Goal: Transaction & Acquisition: Purchase product/service

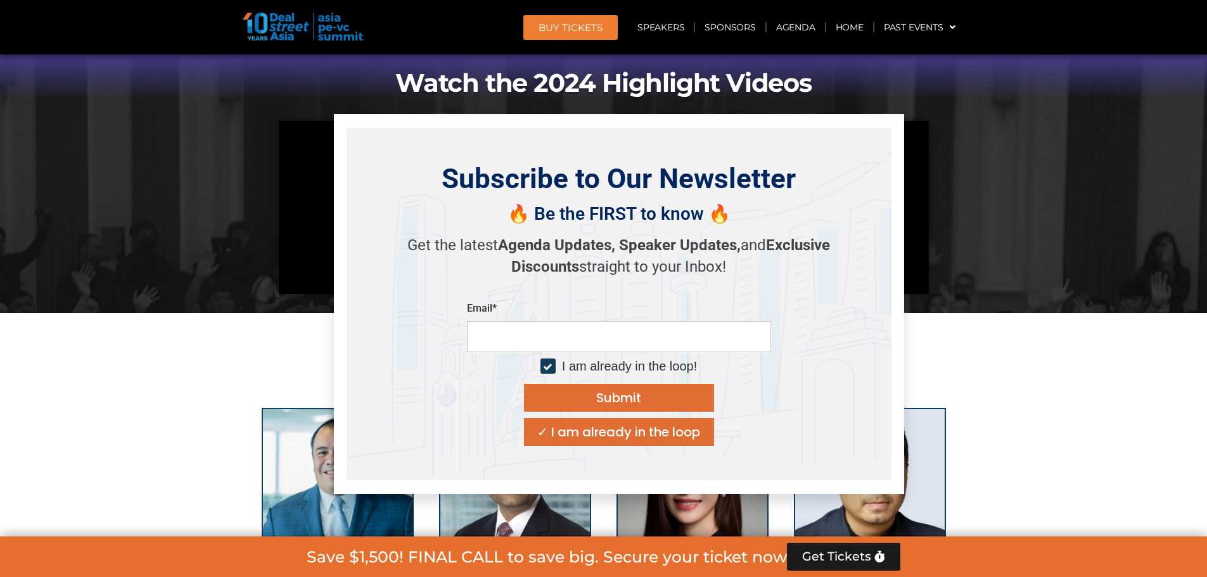
scroll to position [1078, 0]
click at [664, 439] on div "✓ I am already in the loop" at bounding box center [618, 432] width 163 height 13
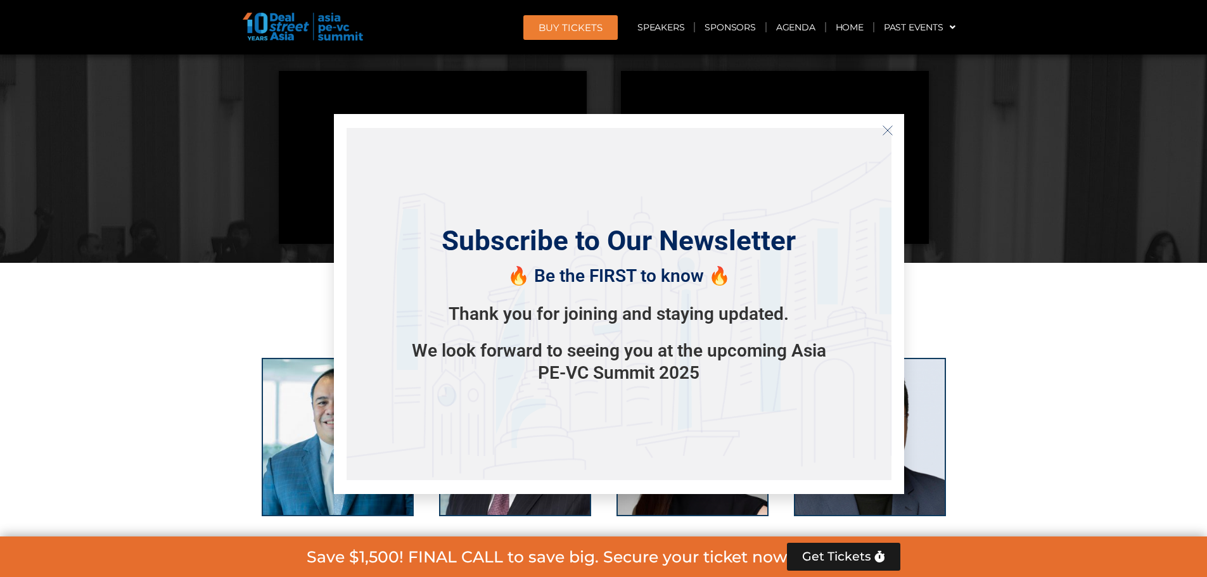
scroll to position [1141, 0]
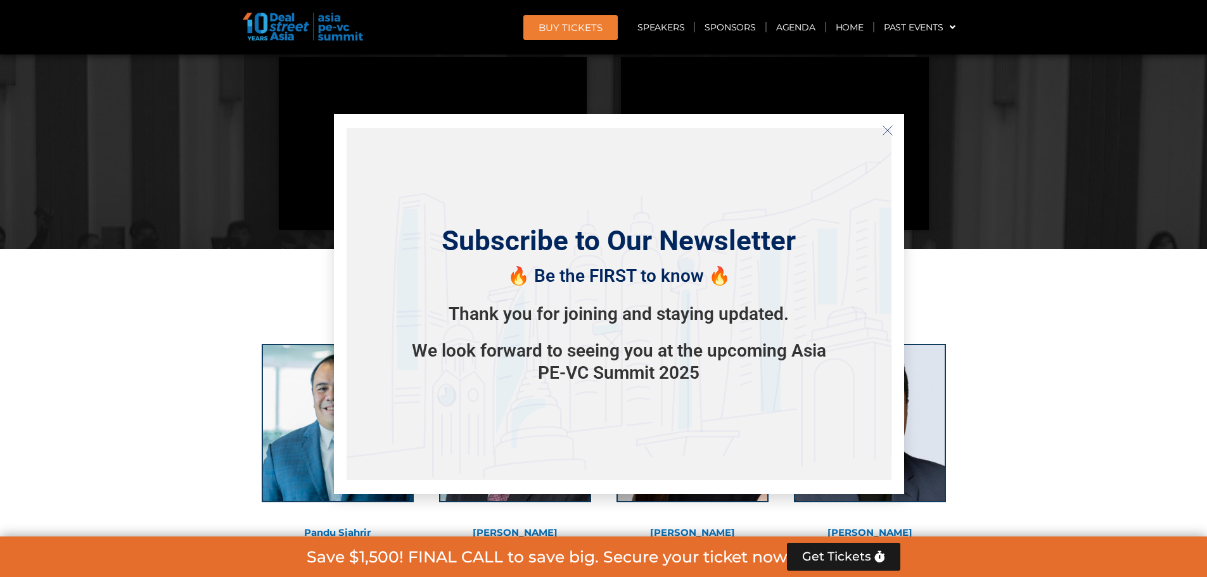
click at [884, 132] on icon "Close" at bounding box center [887, 130] width 11 height 11
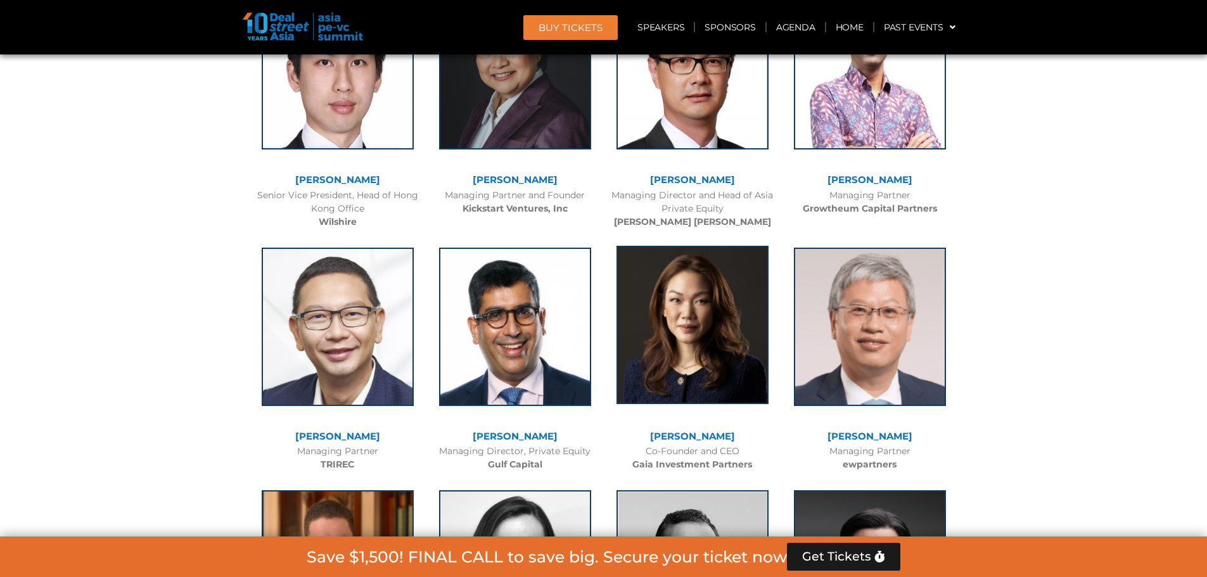
scroll to position [3233, 0]
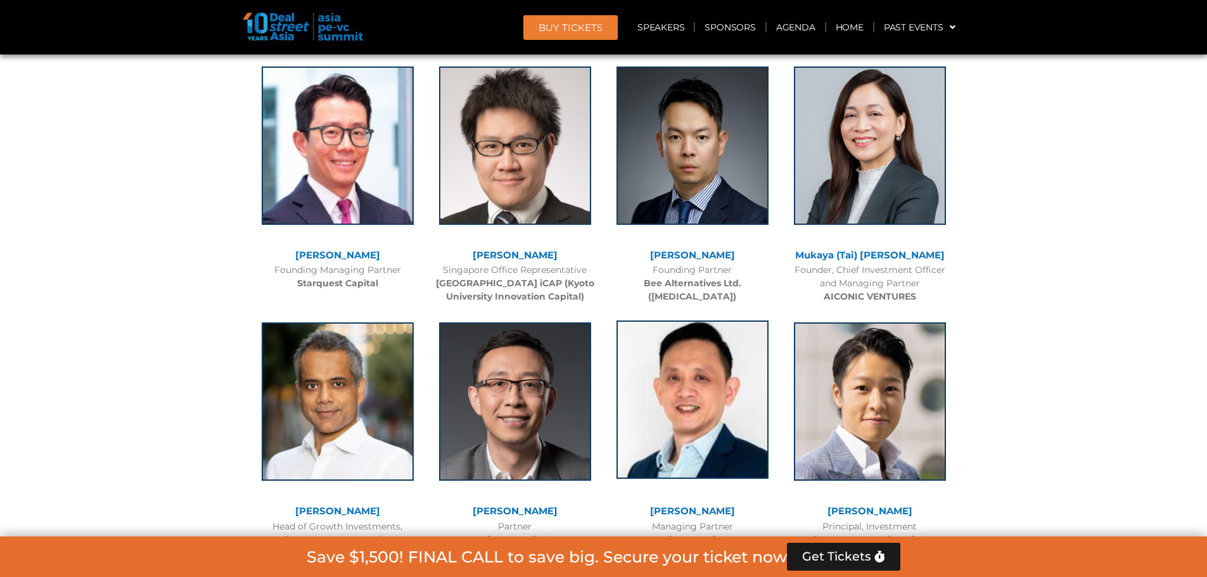
drag, startPoint x: 697, startPoint y: 246, endPoint x: 691, endPoint y: 338, distance: 92.7
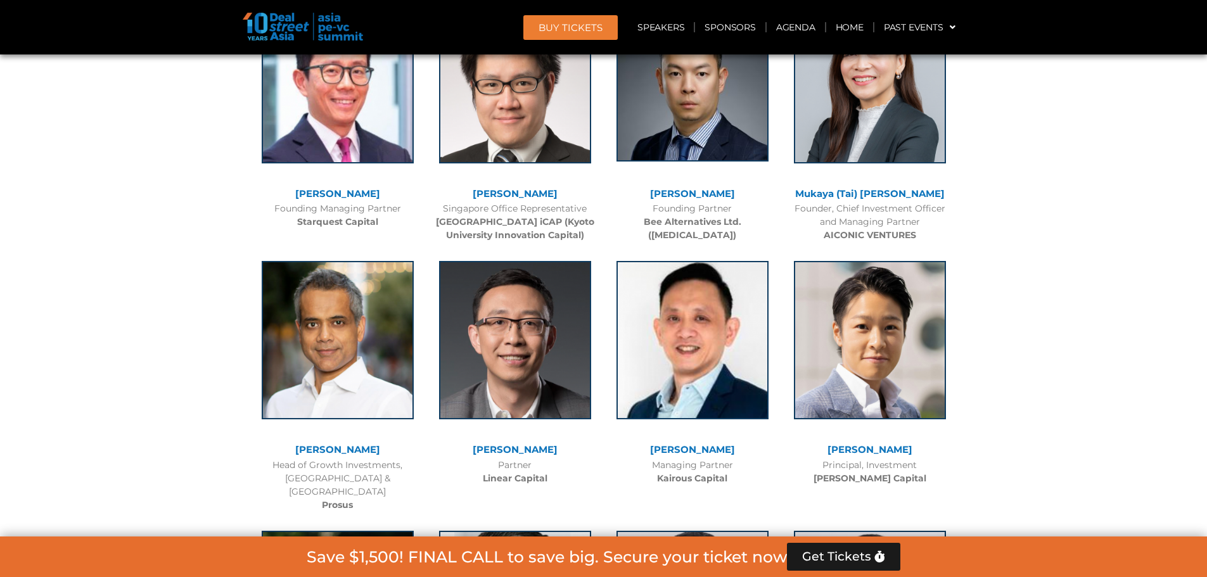
drag, startPoint x: 681, startPoint y: 295, endPoint x: 674, endPoint y: 165, distance: 130.8
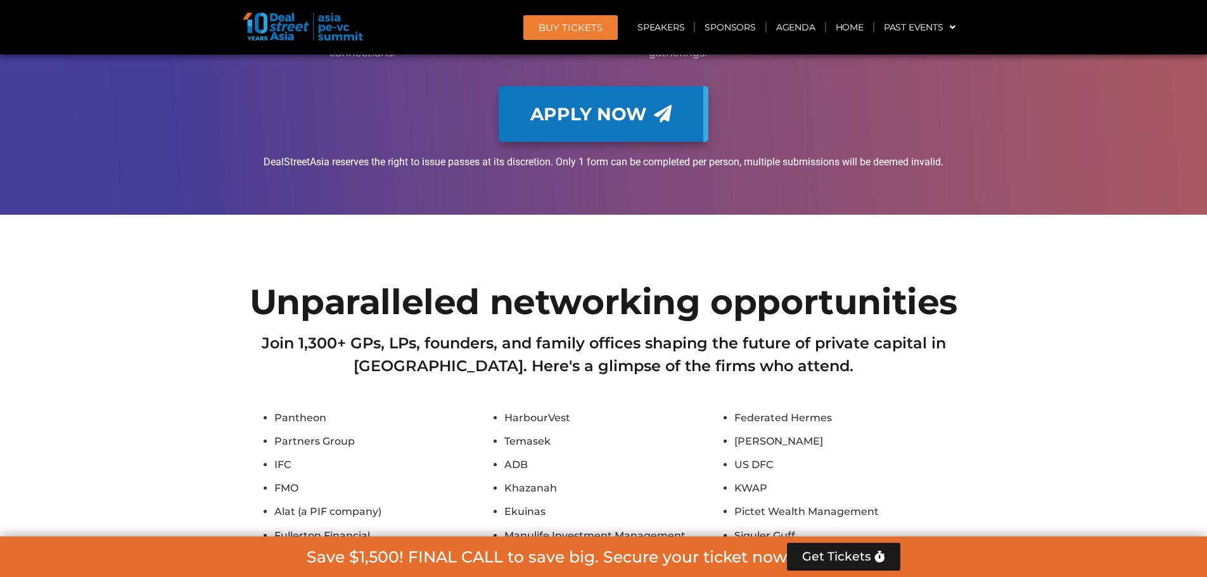
scroll to position [10066, 0]
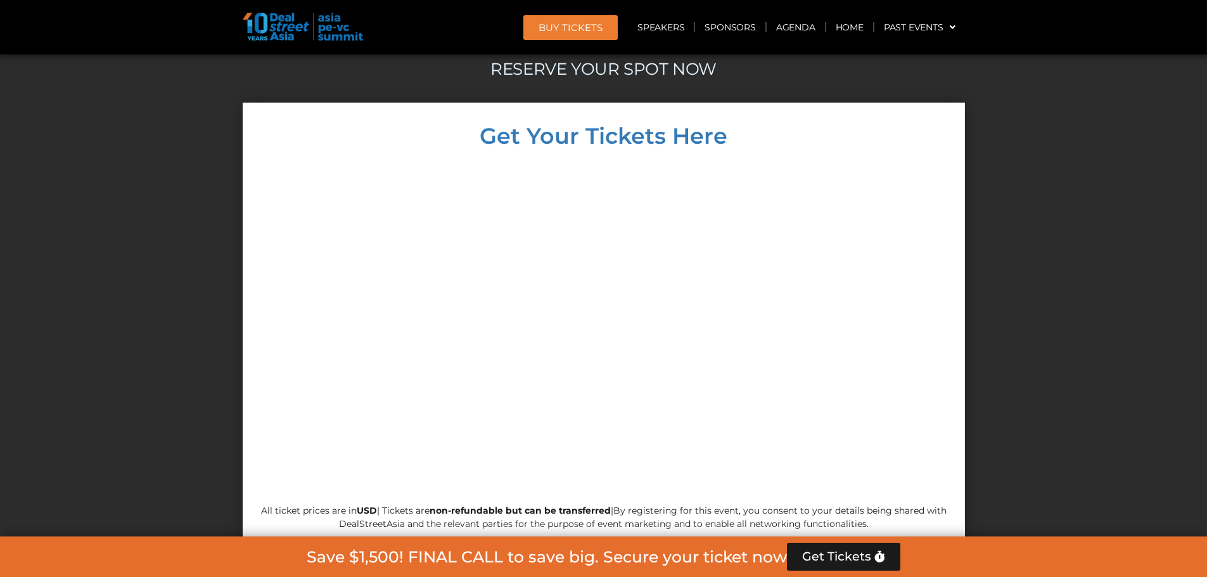
drag, startPoint x: 519, startPoint y: 271, endPoint x: 519, endPoint y: 364, distance: 93.2
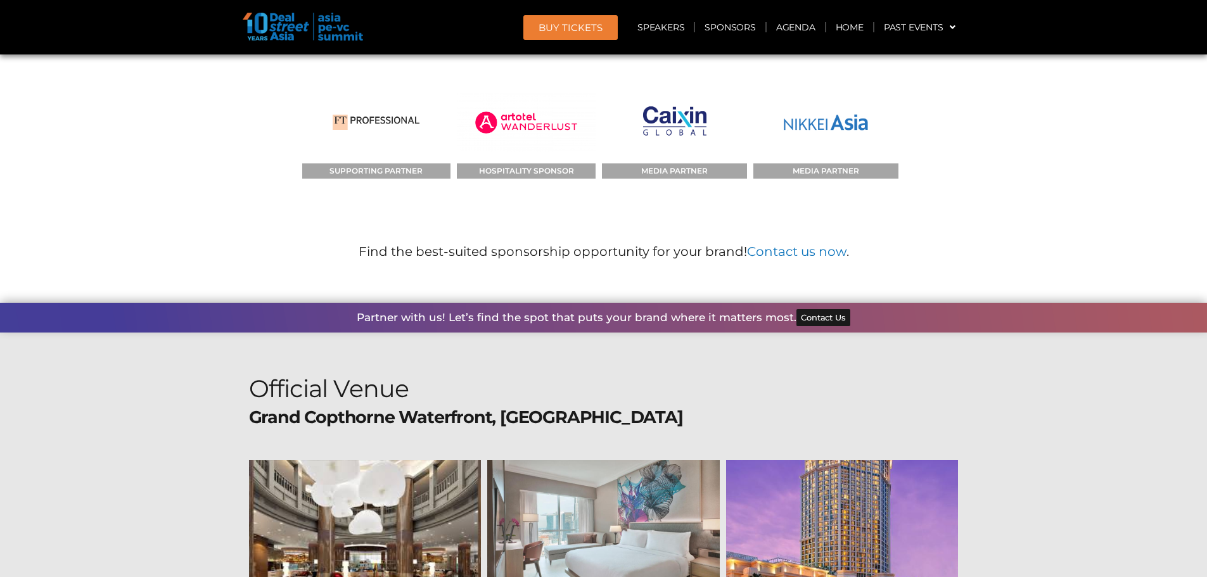
scroll to position [13558, 0]
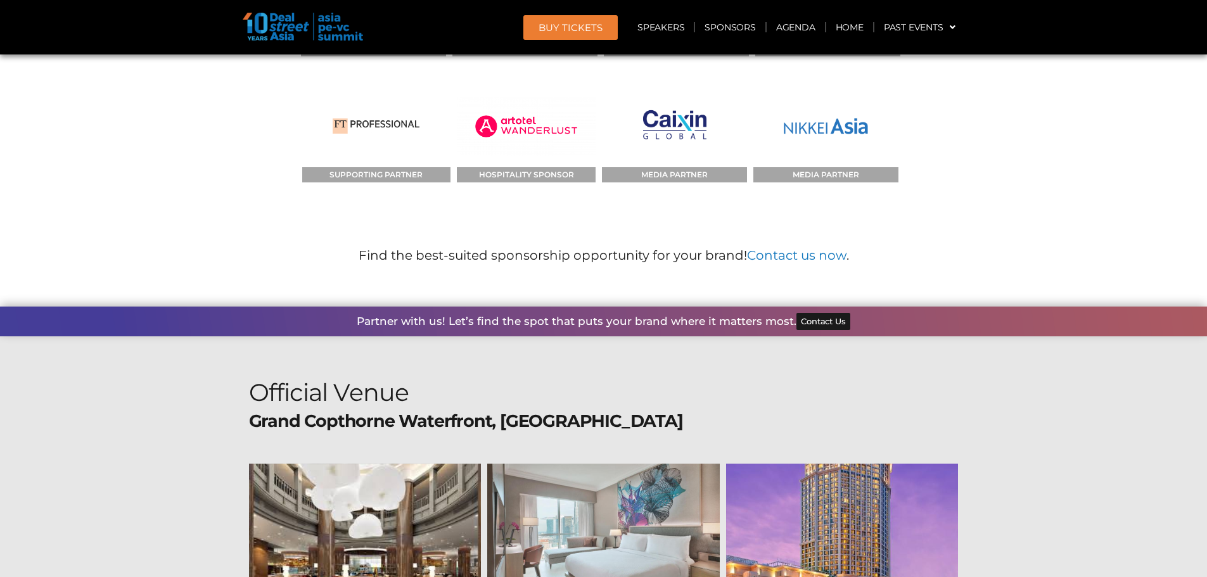
click at [600, 464] on div at bounding box center [603, 529] width 233 height 131
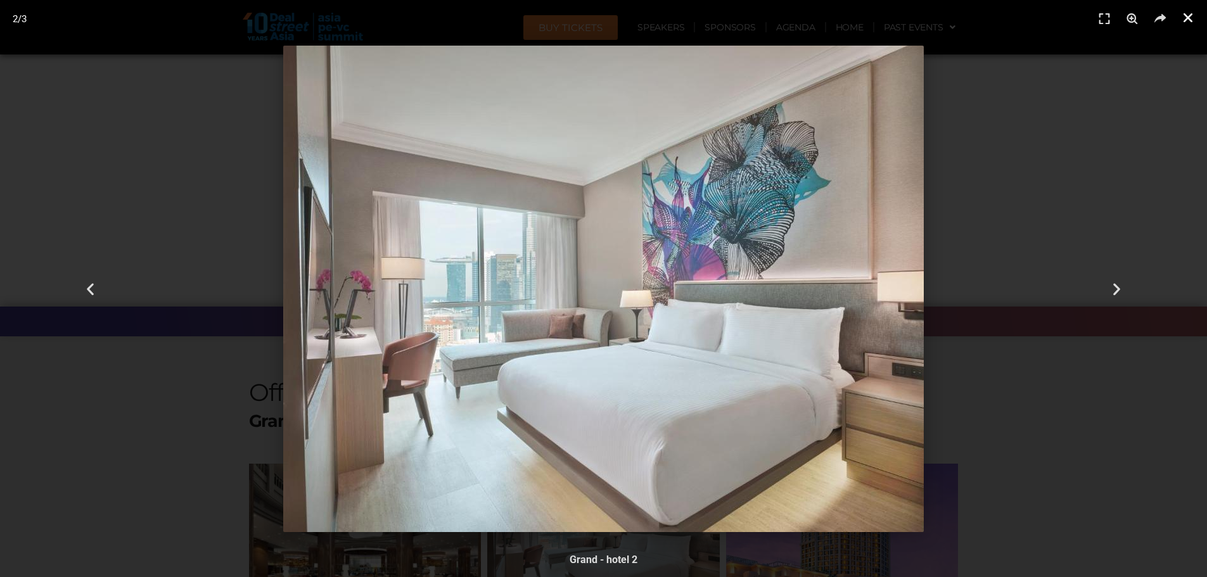
click at [1187, 16] on icon "Close (Esc)" at bounding box center [1188, 17] width 13 height 13
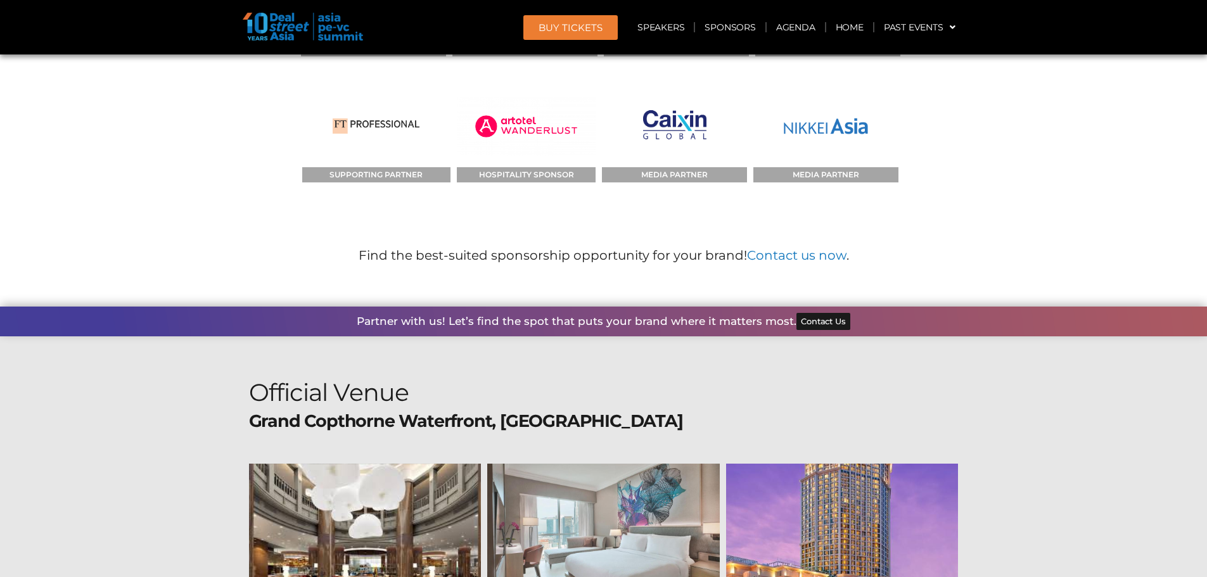
click at [863, 464] on div at bounding box center [842, 529] width 233 height 131
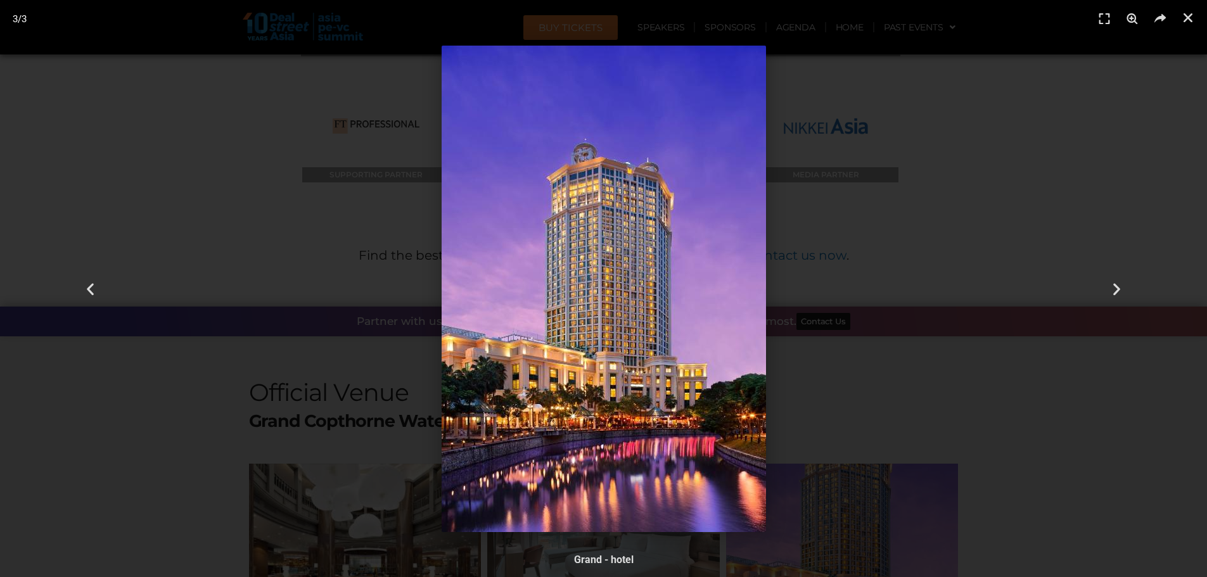
click at [1013, 276] on div at bounding box center [603, 288] width 1119 height 489
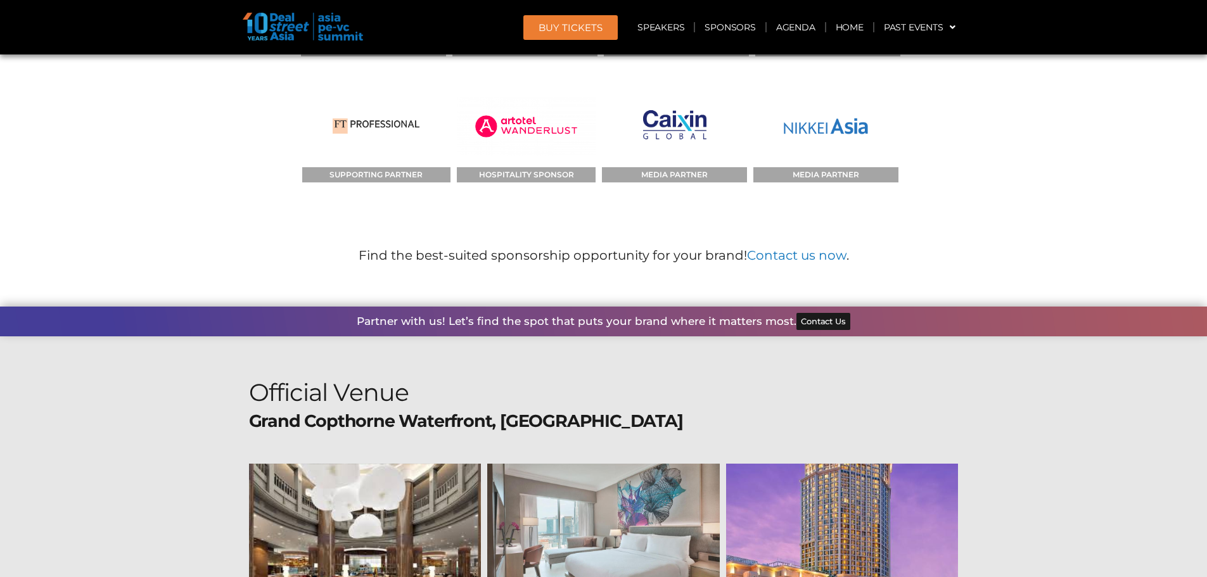
click at [396, 464] on div at bounding box center [365, 529] width 233 height 131
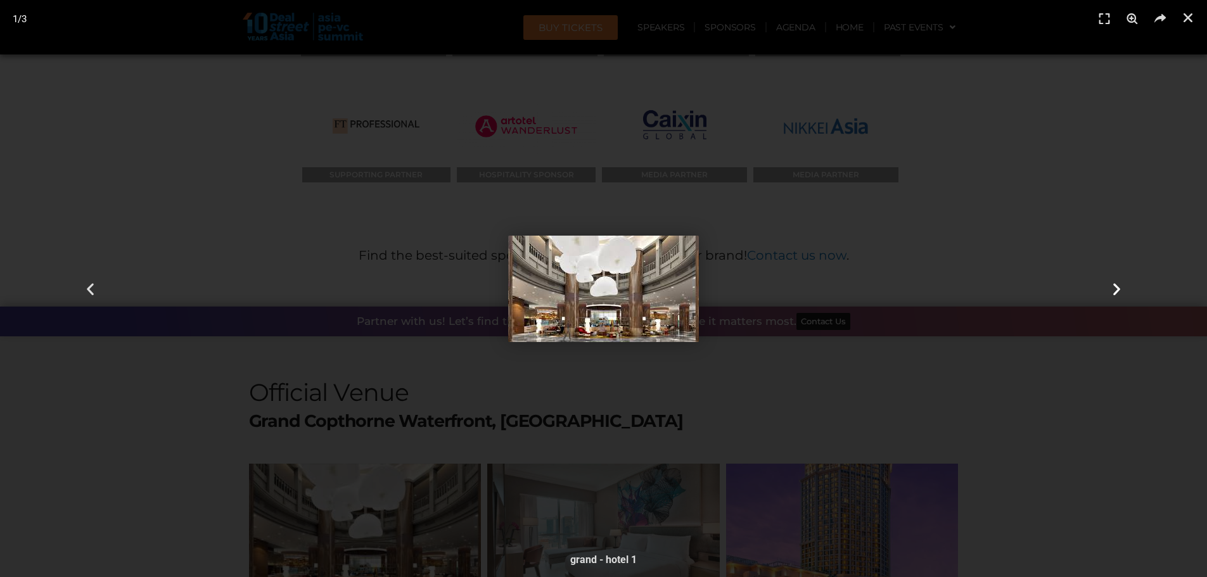
click at [1027, 259] on div "Next" at bounding box center [1116, 288] width 181 height 577
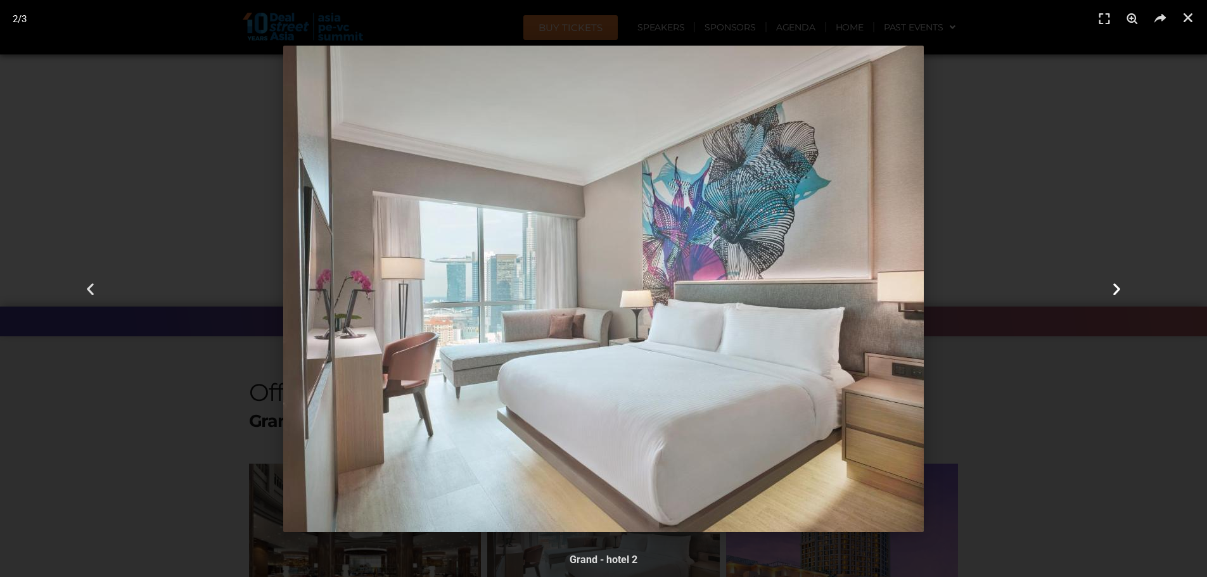
click at [1095, 126] on div "Next" at bounding box center [1116, 288] width 181 height 577
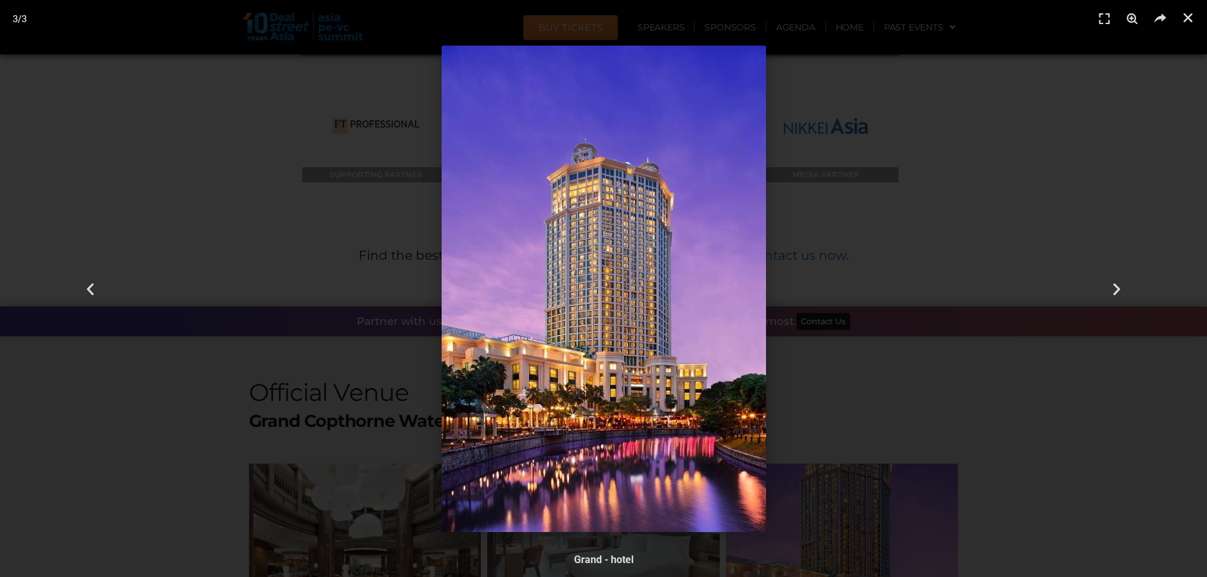
click at [1198, 13] on header "3 / 3" at bounding box center [603, 19] width 1207 height 38
click at [1192, 18] on icon "Close (Esc)" at bounding box center [1188, 17] width 13 height 13
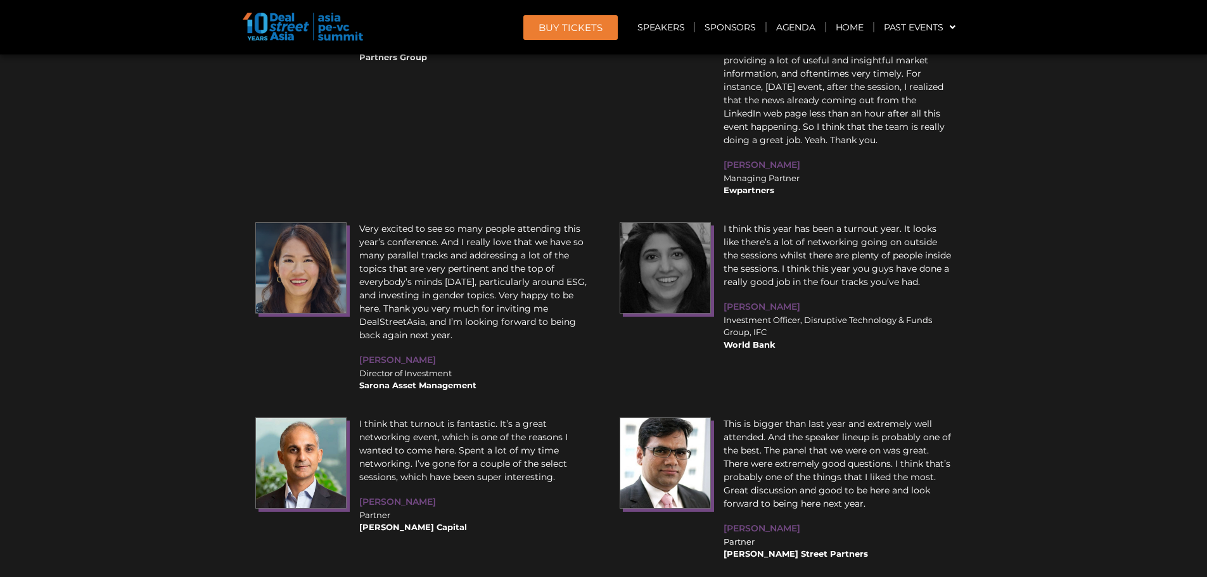
scroll to position [15304, 0]
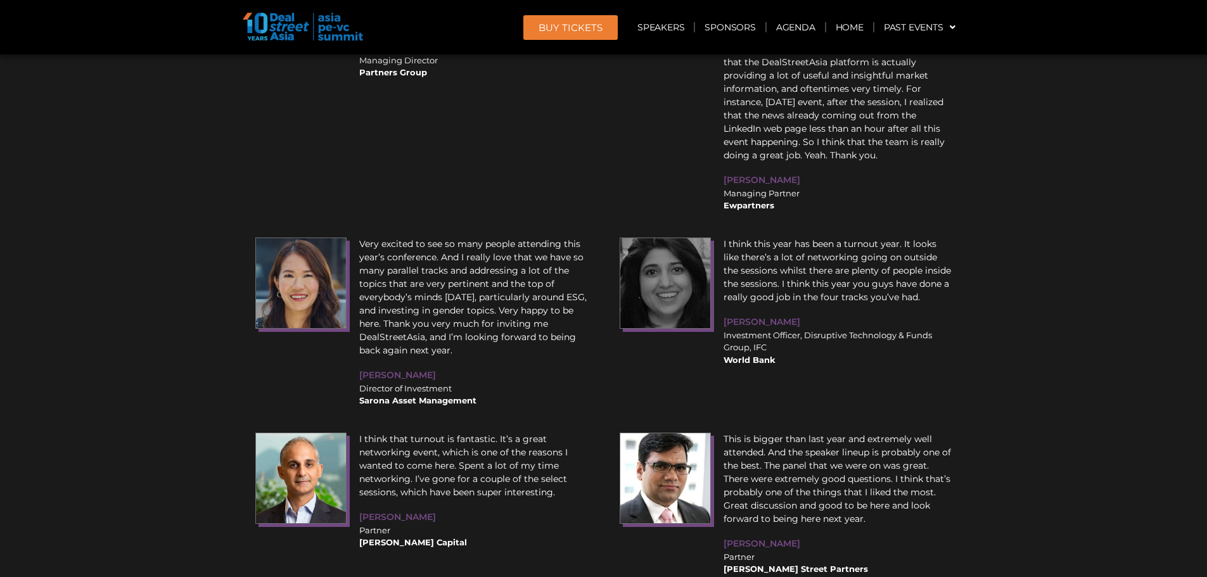
drag, startPoint x: 868, startPoint y: 364, endPoint x: 863, endPoint y: 330, distance: 35.2
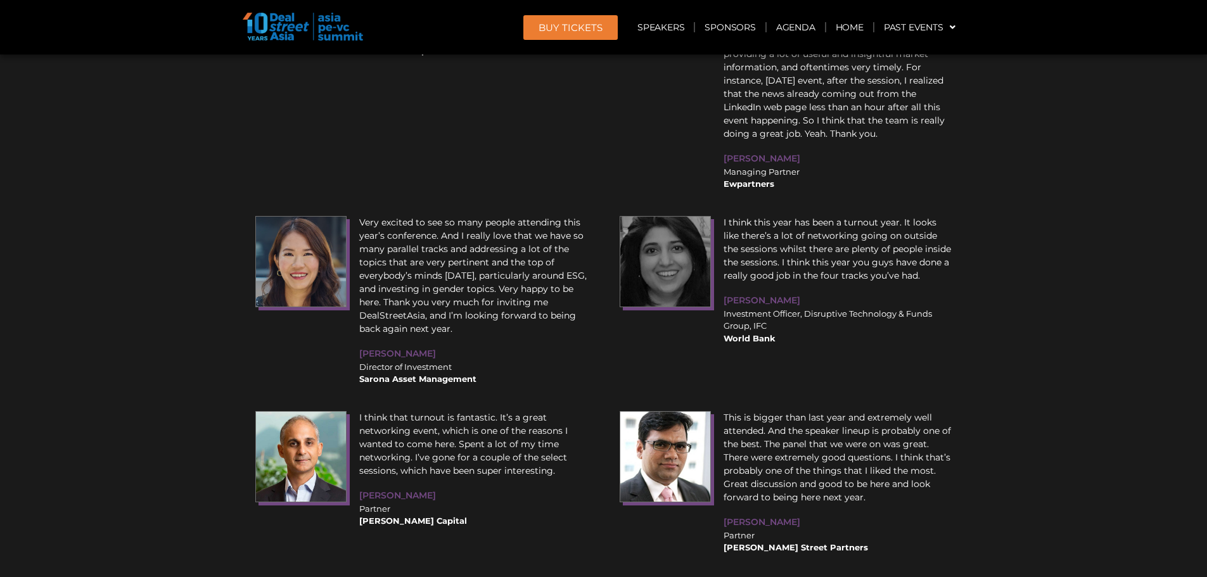
scroll to position [15283, 0]
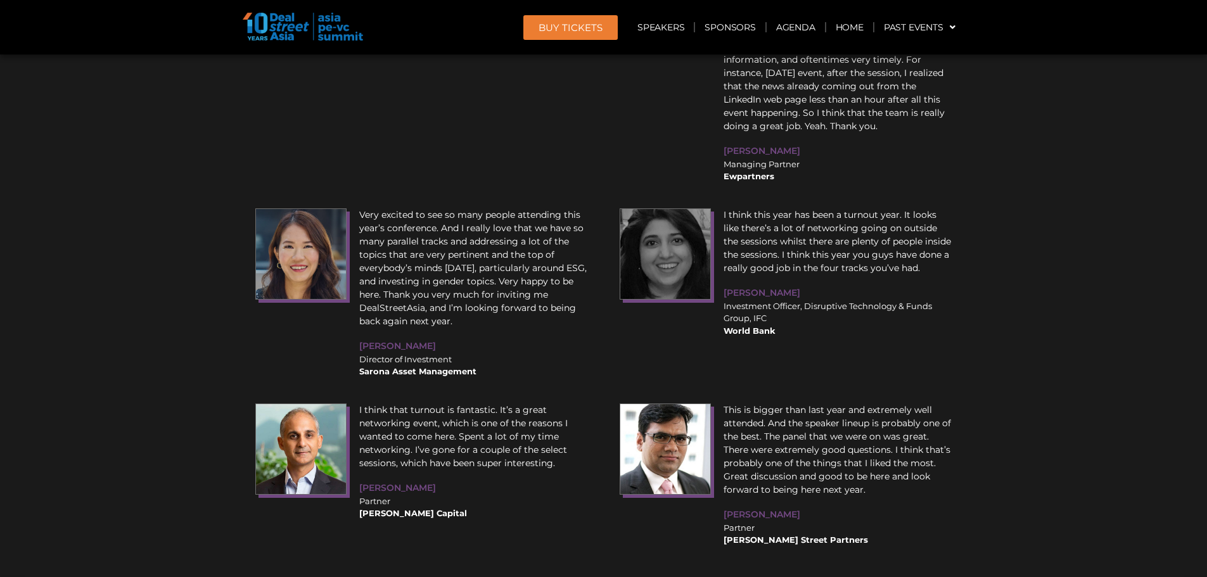
drag, startPoint x: 861, startPoint y: 413, endPoint x: 862, endPoint y: 435, distance: 22.8
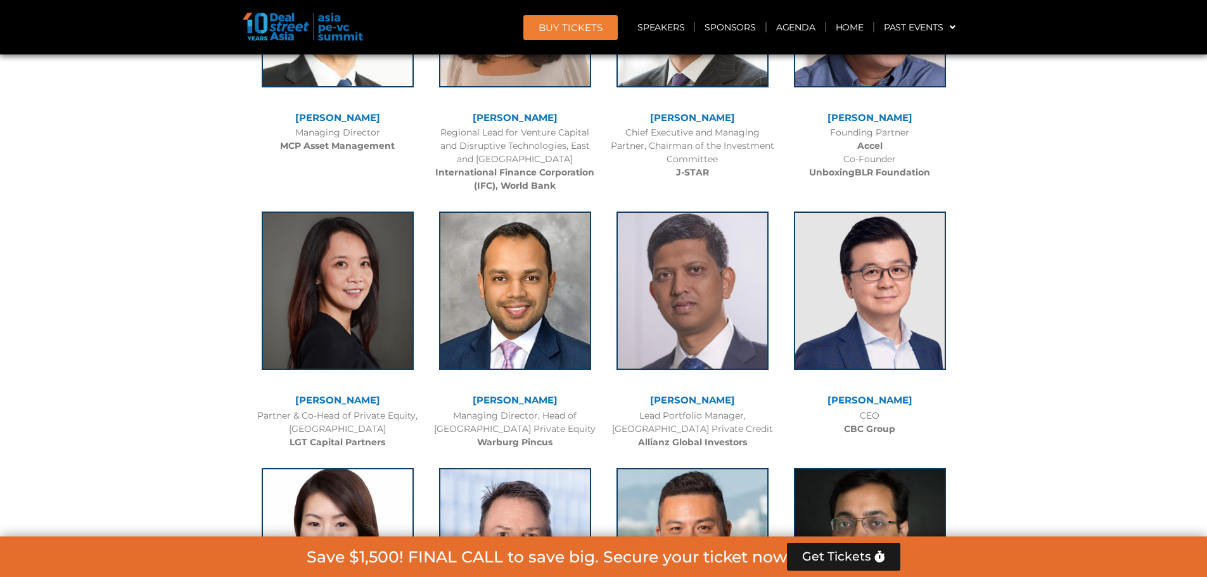
scroll to position [0, 0]
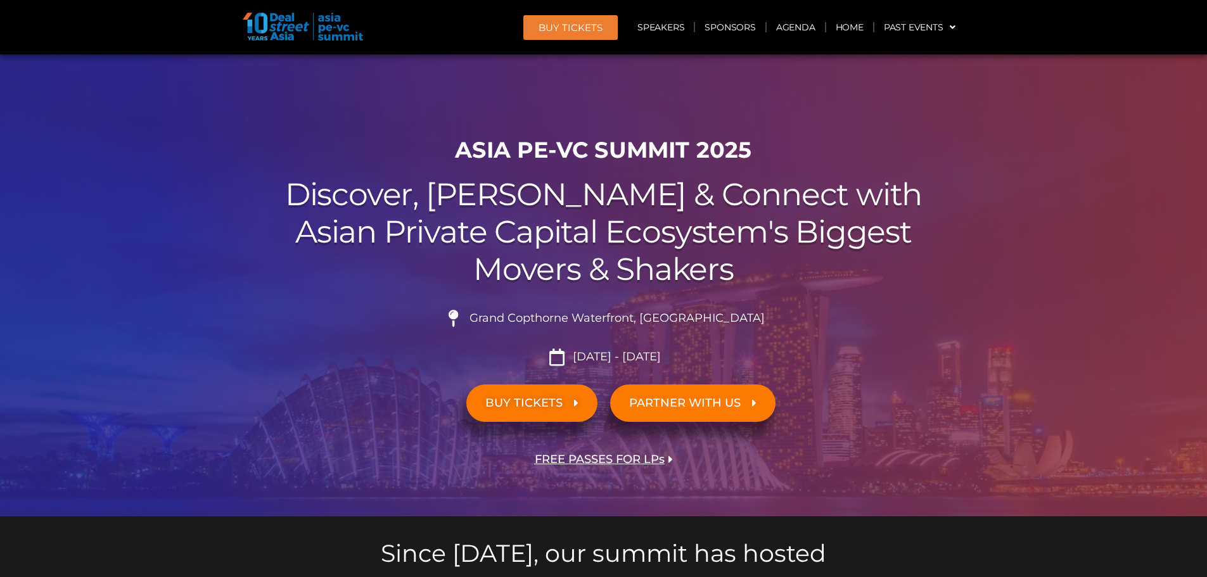
drag, startPoint x: 862, startPoint y: 443, endPoint x: 878, endPoint y: 119, distance: 324.9
click at [733, 31] on link "Sponsors" at bounding box center [730, 27] width 70 height 29
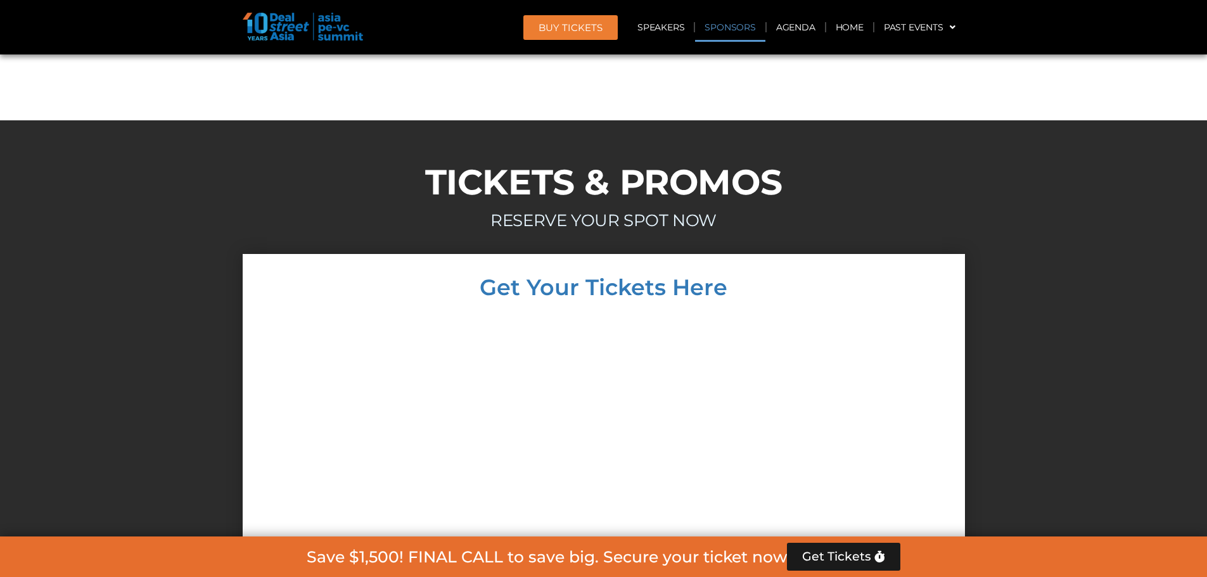
scroll to position [12788, 0]
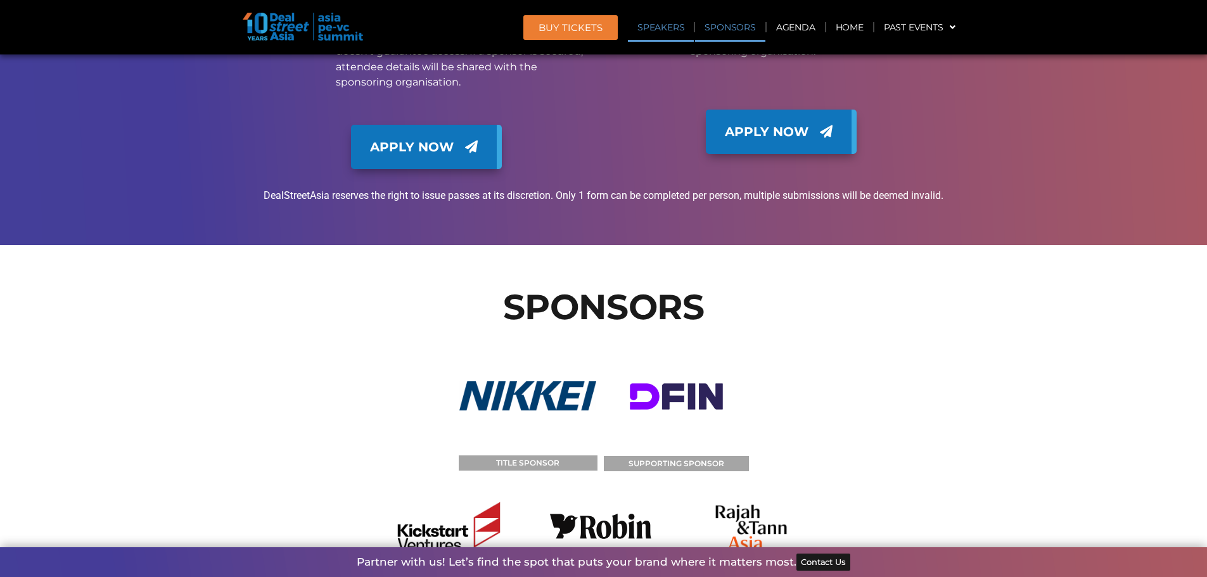
click at [670, 29] on link "Speakers" at bounding box center [661, 27] width 66 height 29
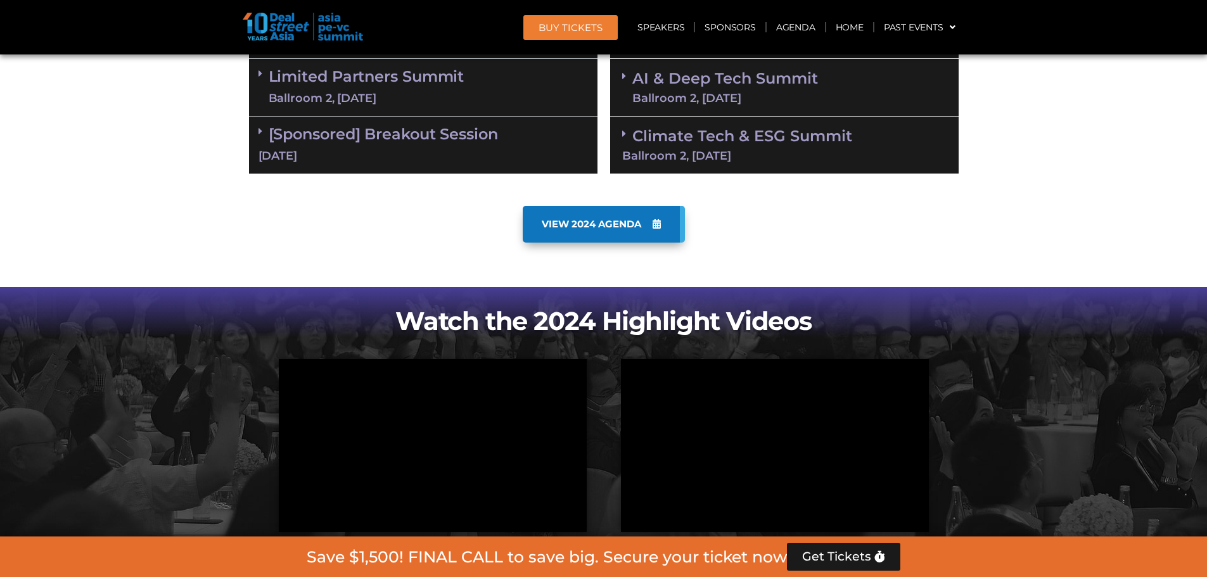
scroll to position [0, 0]
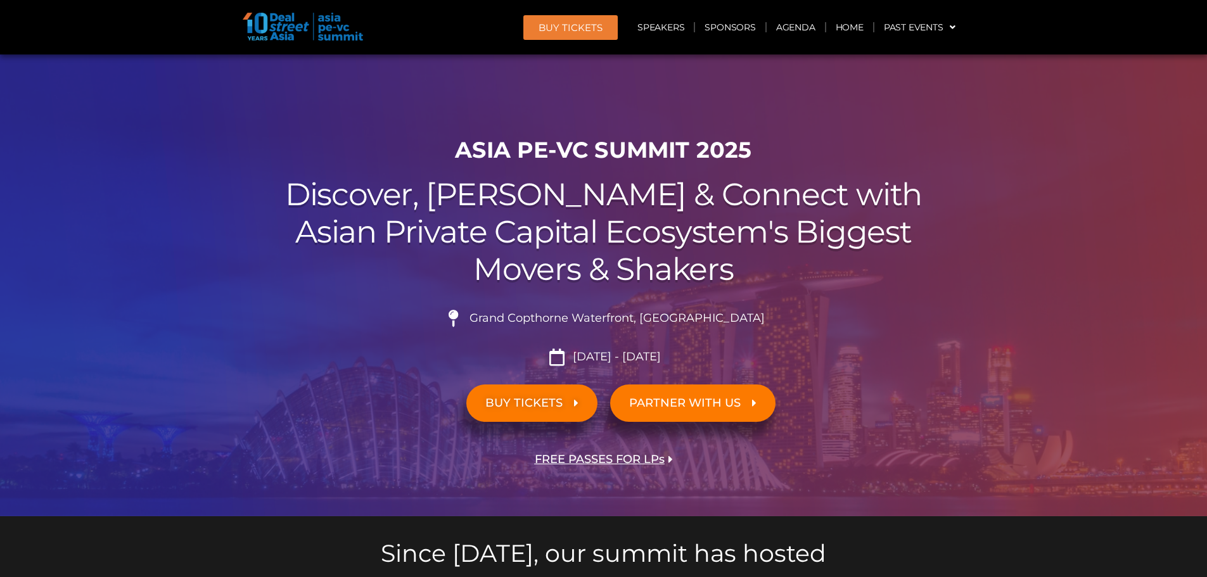
drag, startPoint x: 1015, startPoint y: 285, endPoint x: 1010, endPoint y: 119, distance: 166.1
click at [537, 30] on link "BUY Tickets" at bounding box center [571, 27] width 94 height 25
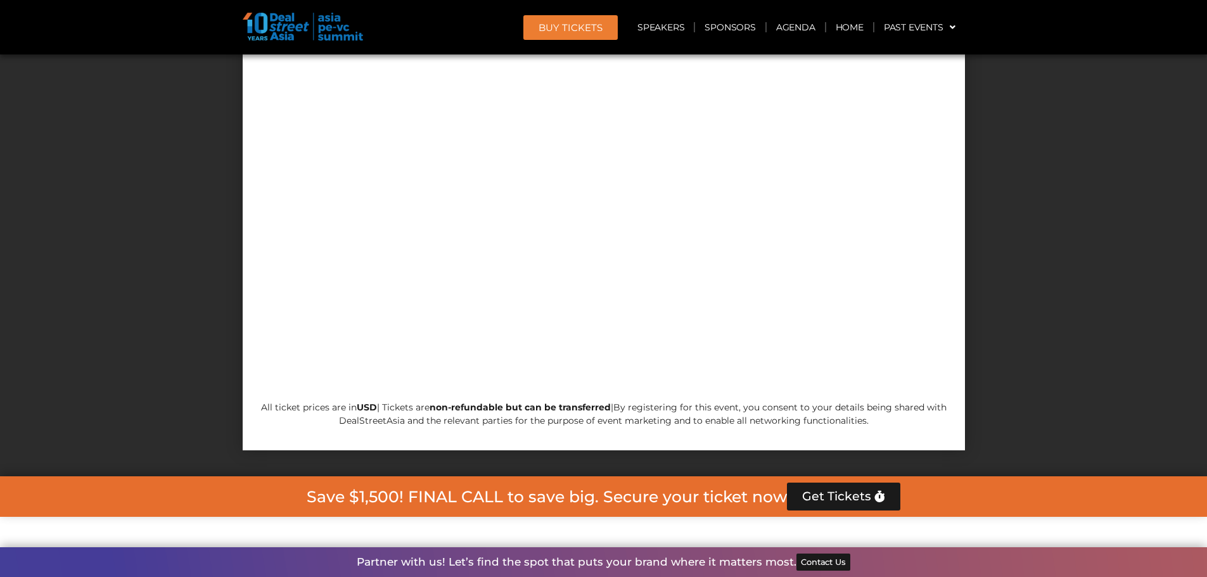
scroll to position [11362, 0]
